Goal: Information Seeking & Learning: Compare options

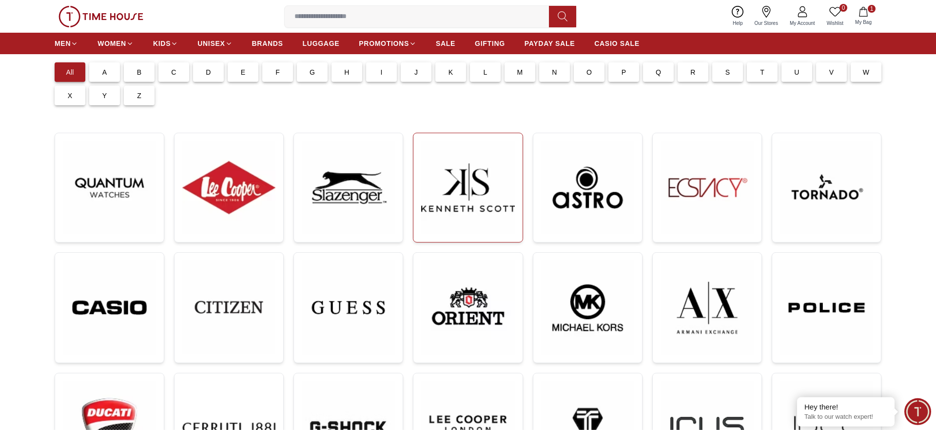
scroll to position [77, 0]
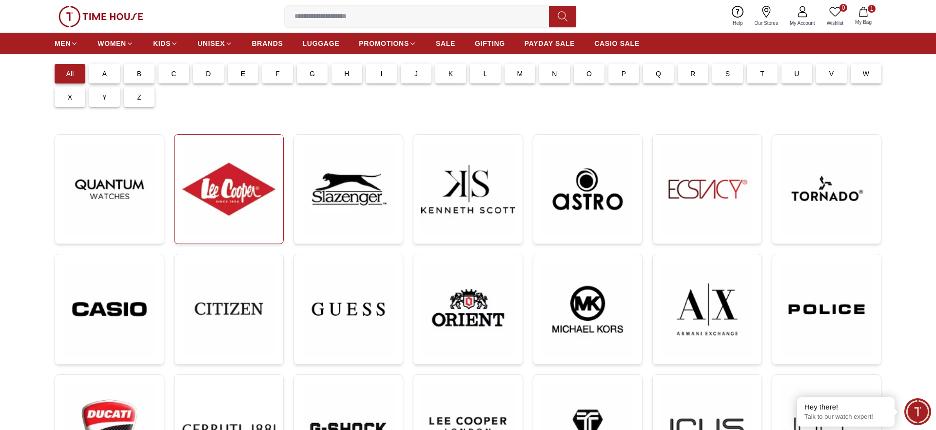
click at [241, 187] on img at bounding box center [228, 188] width 93 height 93
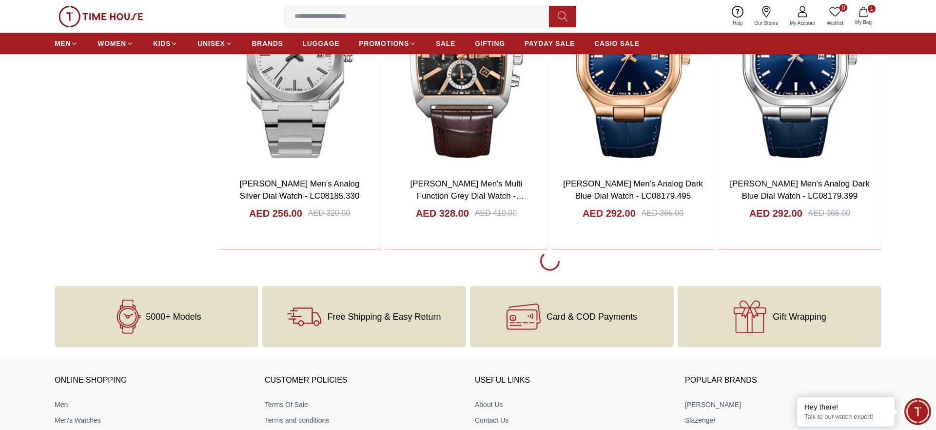
scroll to position [1815, 0]
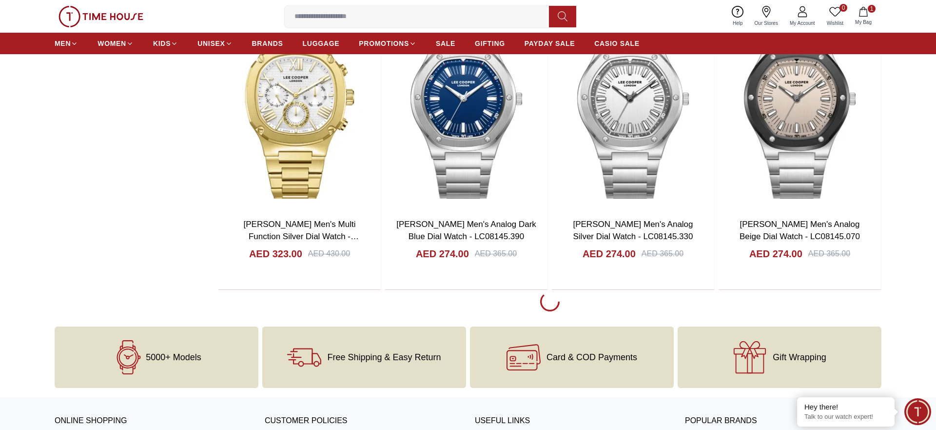
scroll to position [4725, 0]
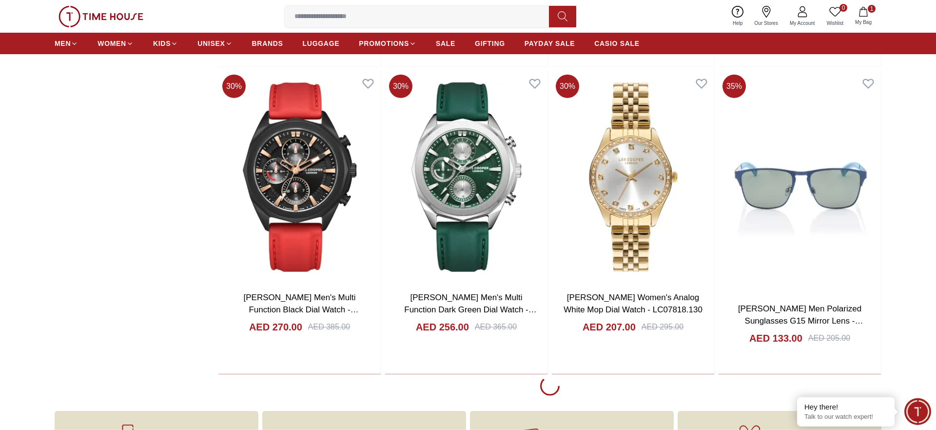
scroll to position [7609, 0]
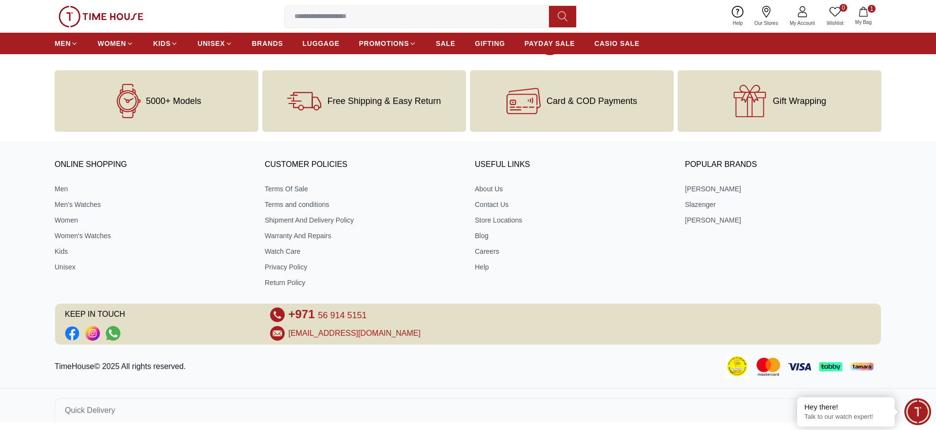
scroll to position [10868, 0]
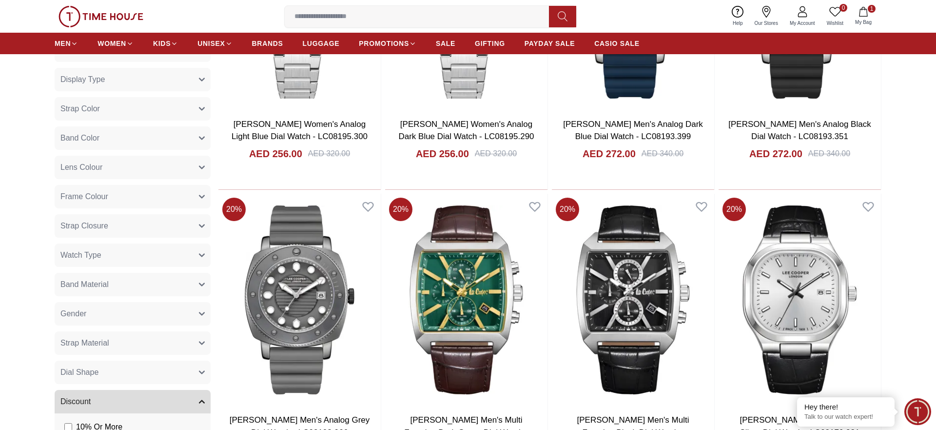
scroll to position [673, 0]
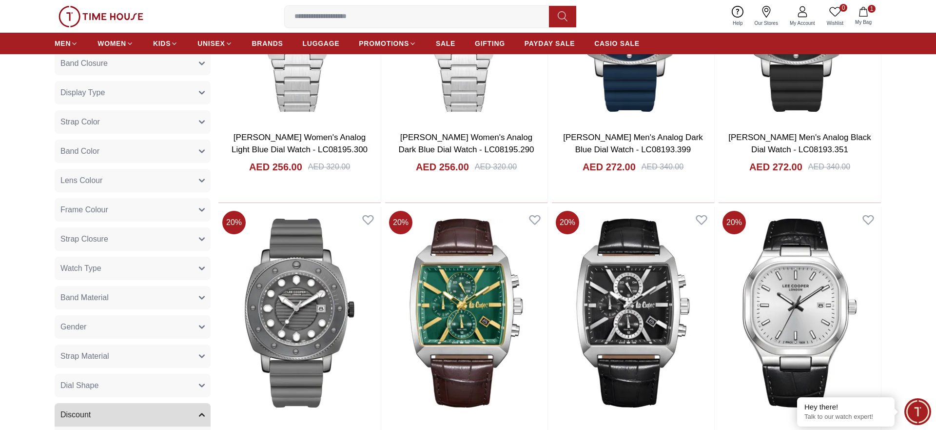
click at [136, 119] on button "Strap Color" at bounding box center [133, 121] width 156 height 23
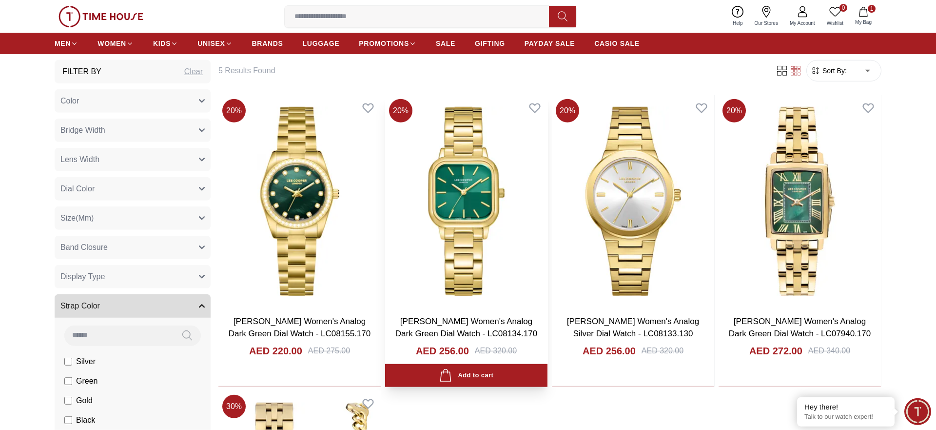
scroll to position [524, 0]
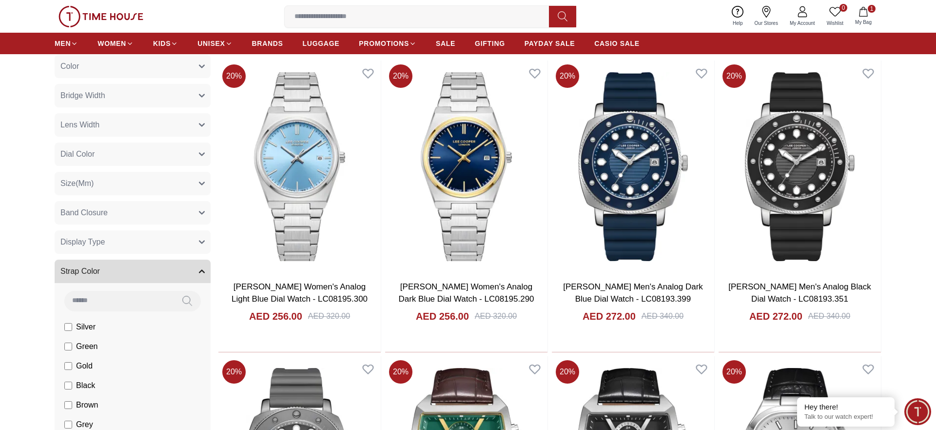
click at [201, 153] on icon "button" at bounding box center [202, 154] width 6 height 6
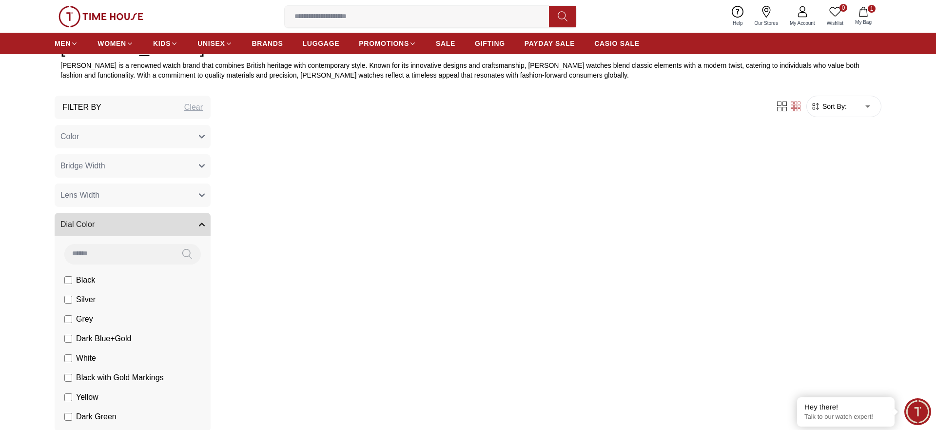
scroll to position [474, 0]
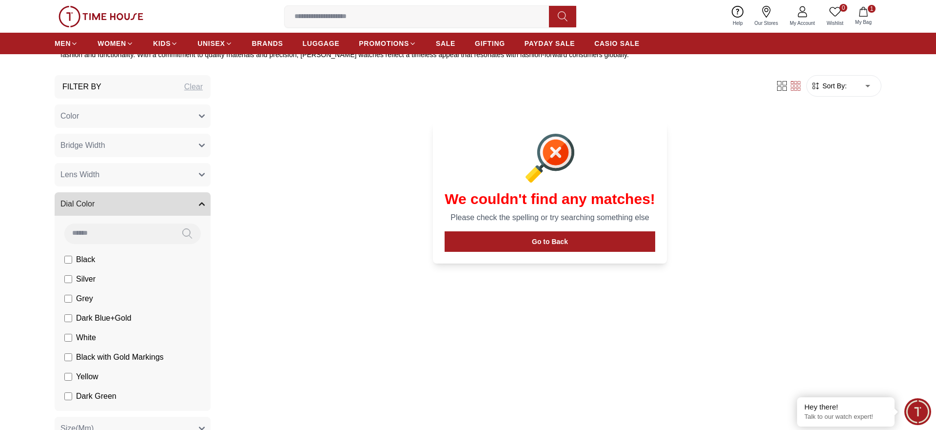
click at [200, 200] on button "Dial Color" at bounding box center [133, 203] width 156 height 23
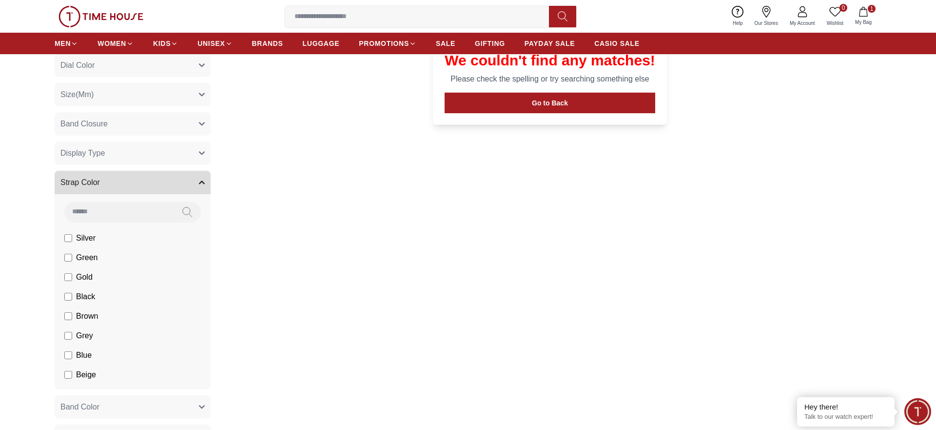
scroll to position [624, 0]
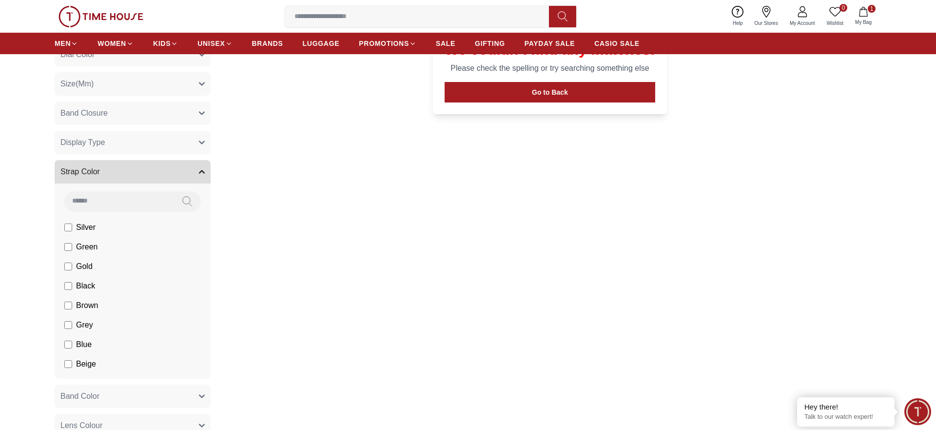
click at [204, 173] on icon "button" at bounding box center [201, 171] width 5 height 2
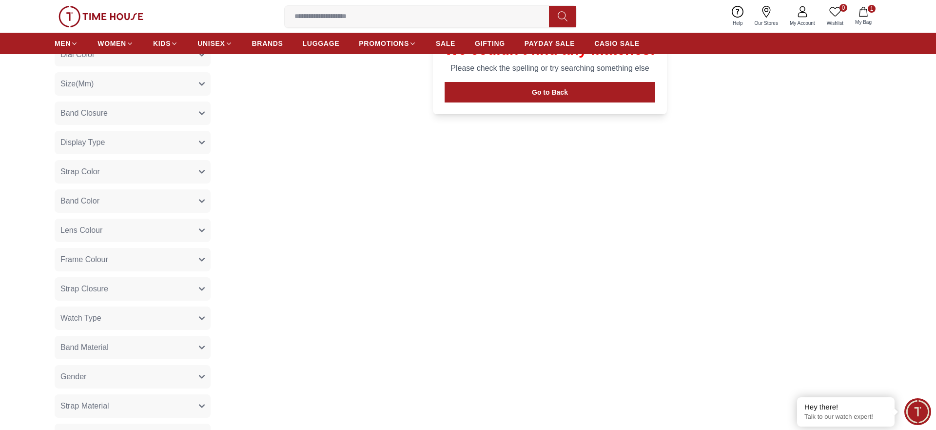
click at [200, 201] on icon "button" at bounding box center [202, 201] width 6 height 6
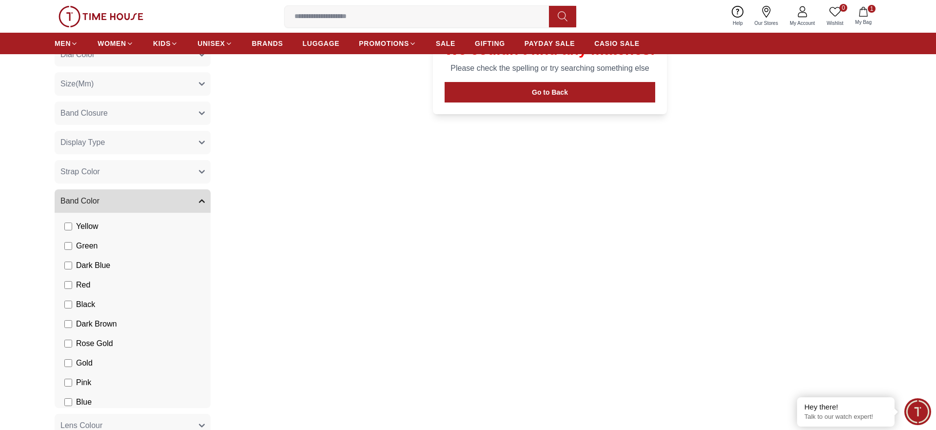
scroll to position [99, 0]
click at [71, 312] on label "Gold" at bounding box center [78, 313] width 28 height 12
click at [63, 312] on li "Gold" at bounding box center [135, 313] width 152 height 20
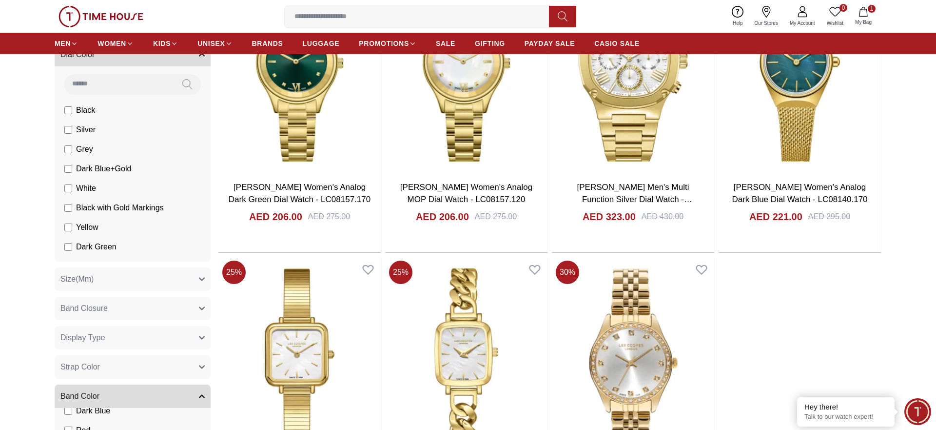
click at [202, 57] on icon "button" at bounding box center [202, 55] width 6 height 6
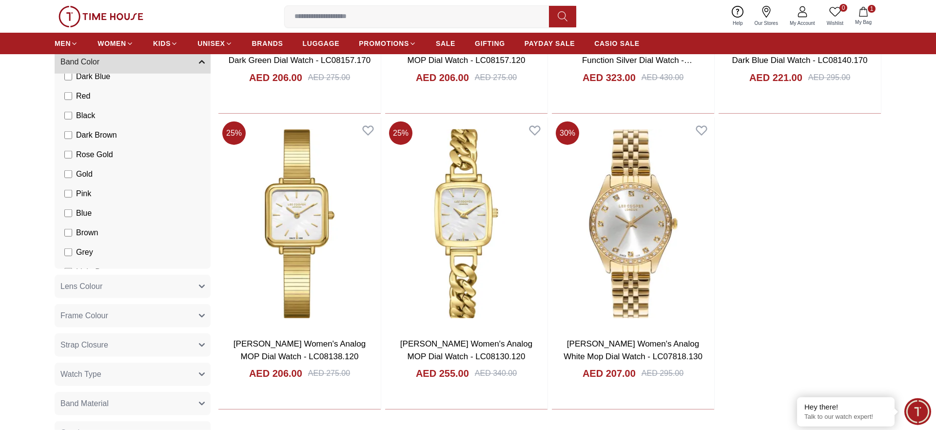
scroll to position [723, 0]
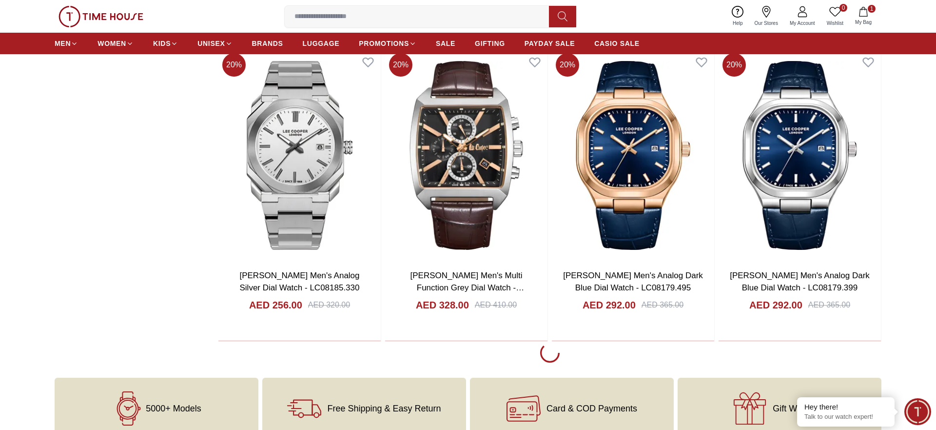
scroll to position [1916, 0]
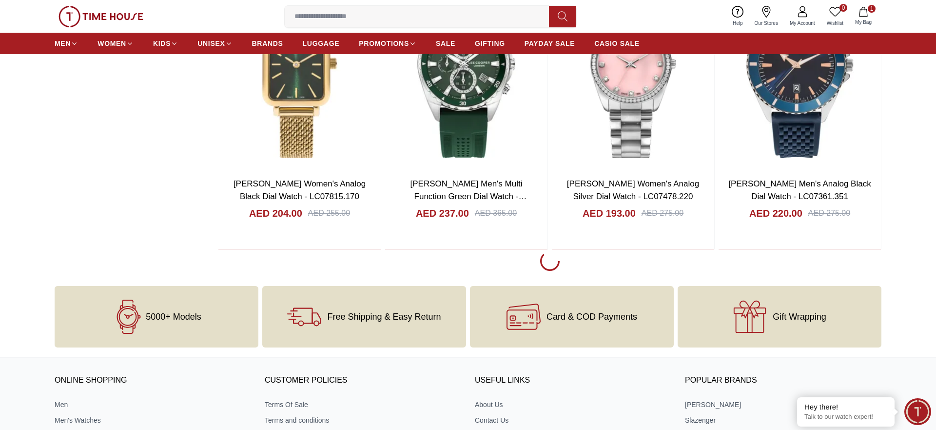
scroll to position [6342, 0]
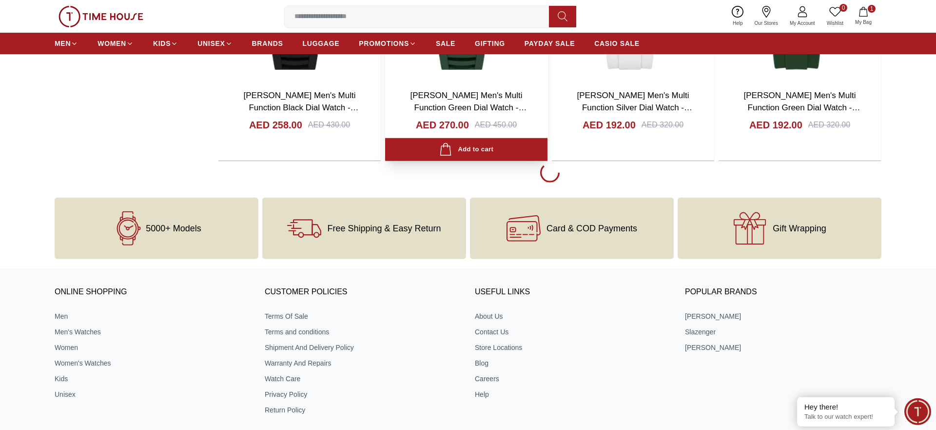
scroll to position [9326, 0]
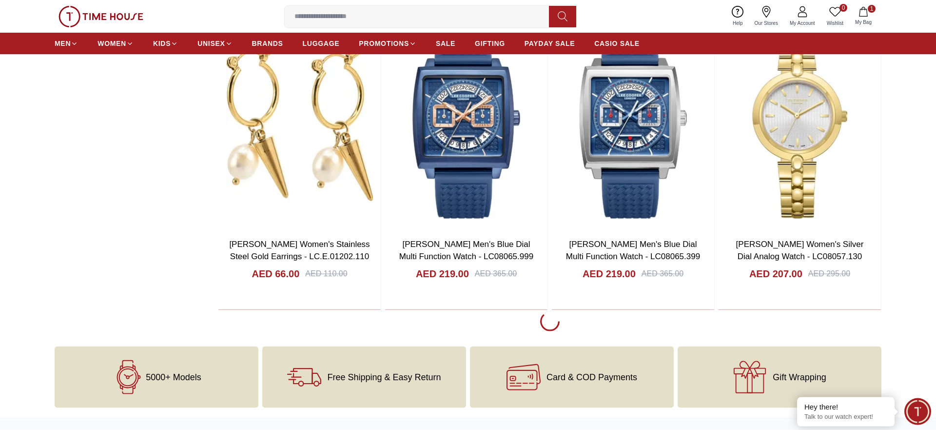
scroll to position [12111, 0]
